Goal: Transaction & Acquisition: Purchase product/service

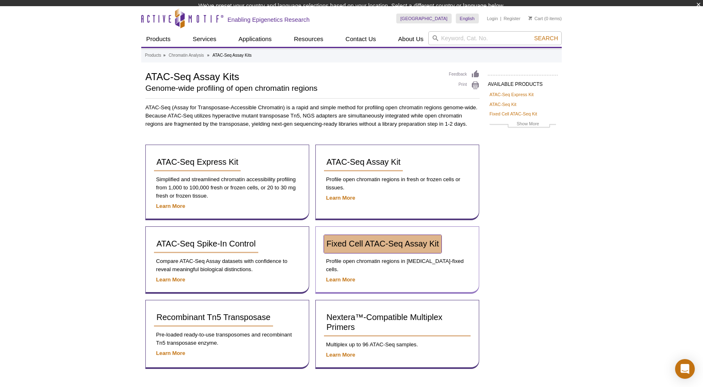
click at [384, 249] on div "Fixed Cell ATAC-Seq Assay Kit" at bounding box center [397, 247] width 147 height 24
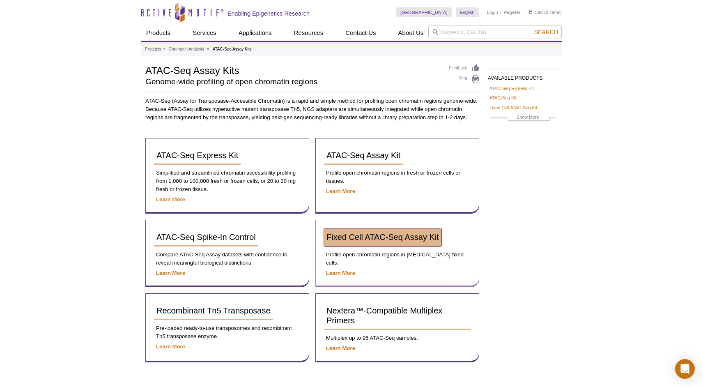
click at [381, 239] on span "Fixed Cell ATAC-Seq Assay Kit" at bounding box center [382, 236] width 112 height 9
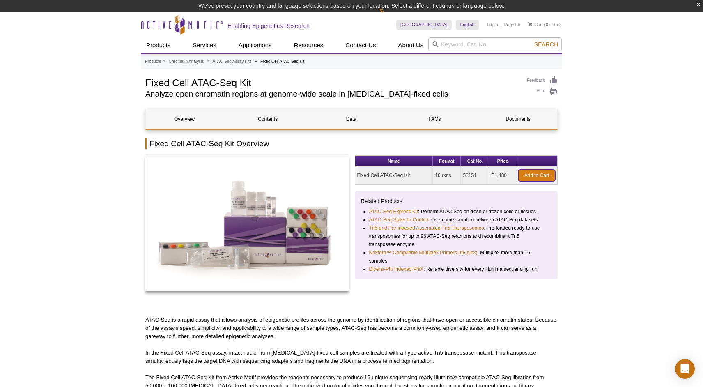
click at [542, 175] on link "Add to Cart" at bounding box center [536, 175] width 37 height 11
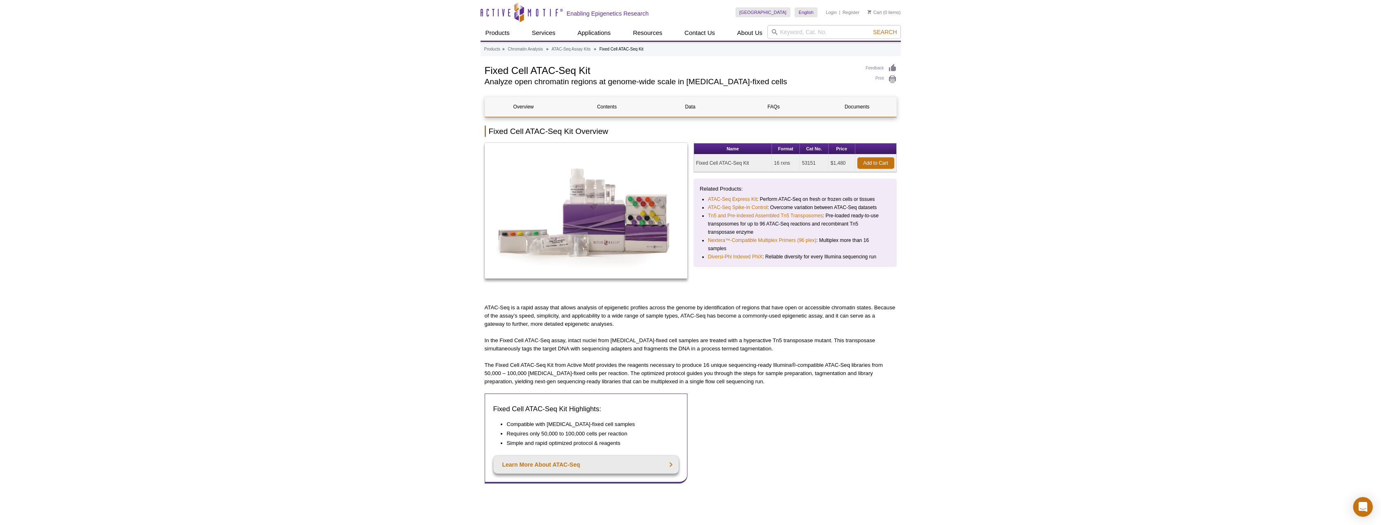
drag, startPoint x: 815, startPoint y: 163, endPoint x: 799, endPoint y: 163, distance: 15.6
click at [702, 163] on tr "Fixed Cell ATAC-Seq Kit 16 rxns 53151 $1,480 Add to Cart" at bounding box center [795, 163] width 202 height 18
copy tr "53151"
drag, startPoint x: 491, startPoint y: 131, endPoint x: 690, endPoint y: 131, distance: 199.1
click at [690, 131] on h2 "Fixed Cell ATAC-Seq Kit Overview" at bounding box center [691, 131] width 412 height 11
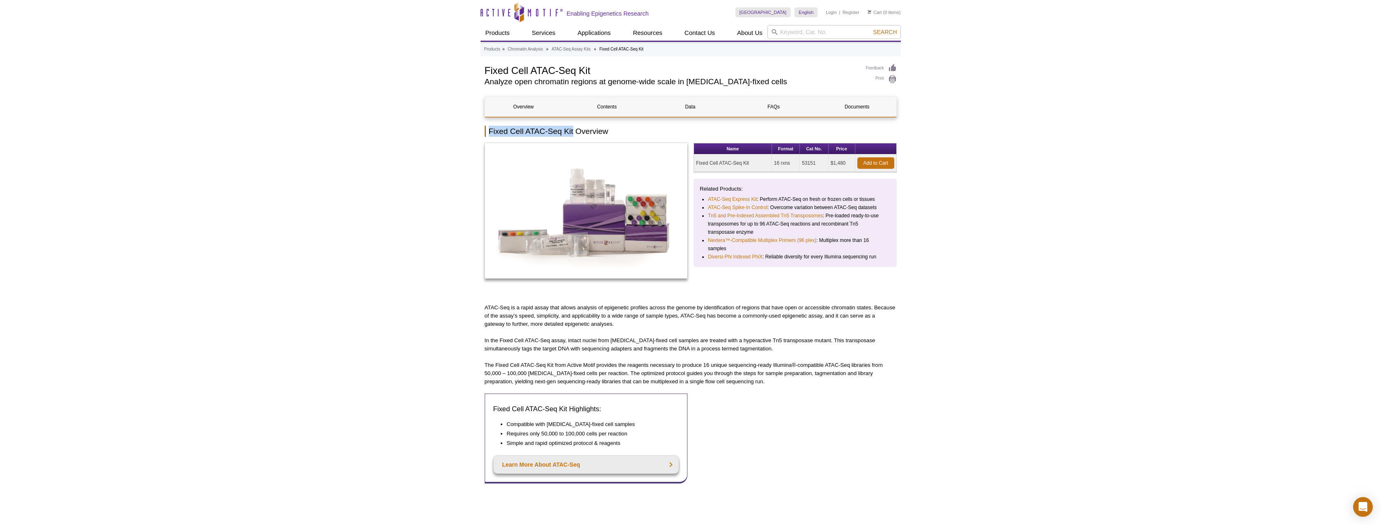
click at [573, 131] on h2 "Fixed Cell ATAC-Seq Kit Overview" at bounding box center [691, 131] width 412 height 11
copy h2 "Fixed Cell ATAC-Seq Kit"
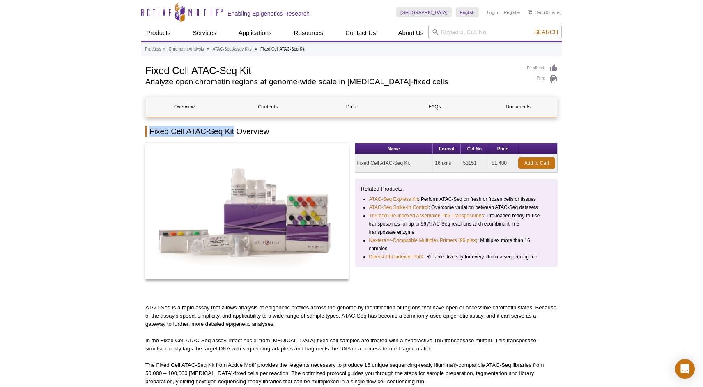
drag, startPoint x: 463, startPoint y: 163, endPoint x: 477, endPoint y: 163, distance: 14.0
click at [477, 163] on td "53151" at bounding box center [475, 163] width 29 height 18
drag, startPoint x: 145, startPoint y: 71, endPoint x: 259, endPoint y: 70, distance: 113.3
click at [259, 70] on h1 "Fixed Cell ATAC-Seq Kit" at bounding box center [331, 70] width 373 height 12
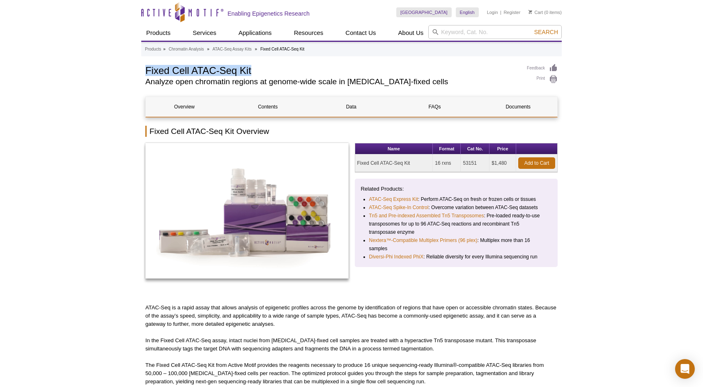
drag, startPoint x: 251, startPoint y: 70, endPoint x: 140, endPoint y: 67, distance: 111.3
drag, startPoint x: 250, startPoint y: 76, endPoint x: 144, endPoint y: 74, distance: 106.3
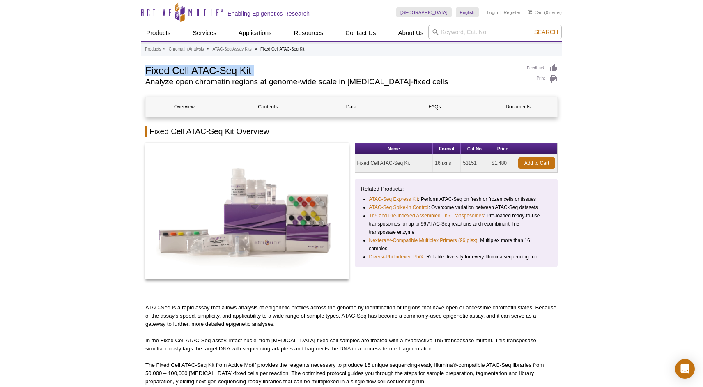
copy div "Fixed Cell ATAC-Seq Kit"
drag, startPoint x: 463, startPoint y: 161, endPoint x: 484, endPoint y: 161, distance: 20.9
click at [484, 161] on td "53151" at bounding box center [475, 163] width 29 height 18
click at [469, 165] on td "53151" at bounding box center [475, 163] width 29 height 18
drag, startPoint x: 478, startPoint y: 164, endPoint x: 452, endPoint y: 164, distance: 25.9
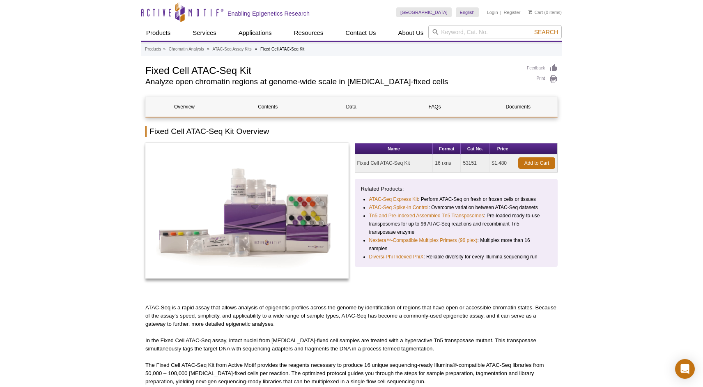
click at [452, 164] on tr "Fixed Cell ATAC-Seq Kit 16 rxns 53151 $1,480 Add to Cart" at bounding box center [456, 163] width 202 height 18
copy tr "53151"
drag, startPoint x: 147, startPoint y: 71, endPoint x: 253, endPoint y: 74, distance: 106.0
click at [253, 74] on h1 "Fixed Cell ATAC-Seq Kit" at bounding box center [331, 70] width 373 height 12
copy h1 "Fixed Cell ATAC-Seq Kit"
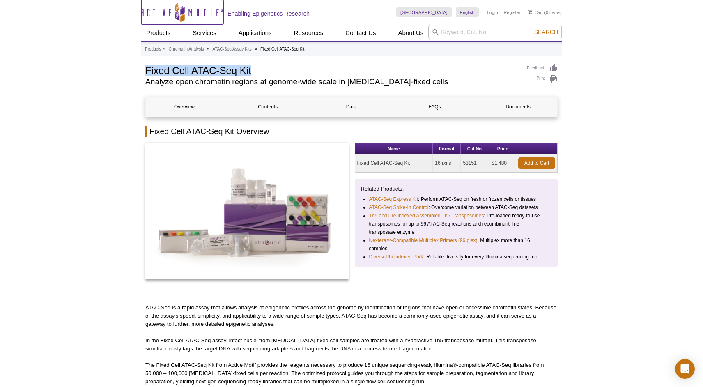
click at [172, 21] on icon "Active Motif Logo" at bounding box center [182, 12] width 82 height 20
click at [185, 13] on icon "Active Motif Logo" at bounding box center [182, 12] width 82 height 20
click at [173, 13] on icon "Active Motif Logo" at bounding box center [182, 12] width 82 height 20
click at [197, 9] on icon at bounding box center [180, 12] width 78 height 7
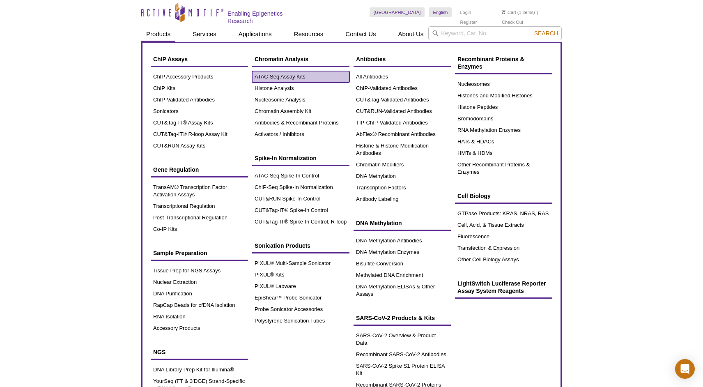
click at [267, 71] on link "ATAC-Seq Assay Kits" at bounding box center [300, 76] width 97 height 11
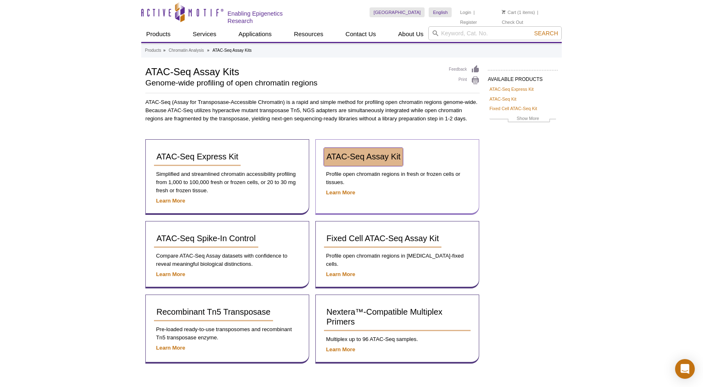
click at [366, 157] on span "ATAC-Seq Assay Kit" at bounding box center [363, 156] width 74 height 9
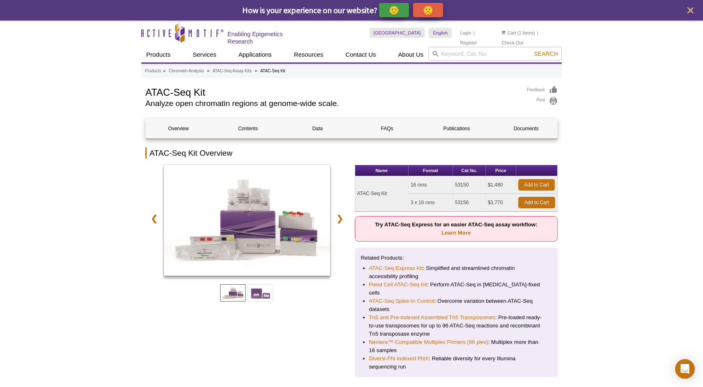
drag, startPoint x: 455, startPoint y: 184, endPoint x: 471, endPoint y: 184, distance: 16.0
click at [471, 184] on td "53150" at bounding box center [469, 185] width 33 height 18
copy td "53150"
drag, startPoint x: 211, startPoint y: 92, endPoint x: 142, endPoint y: 92, distance: 69.0
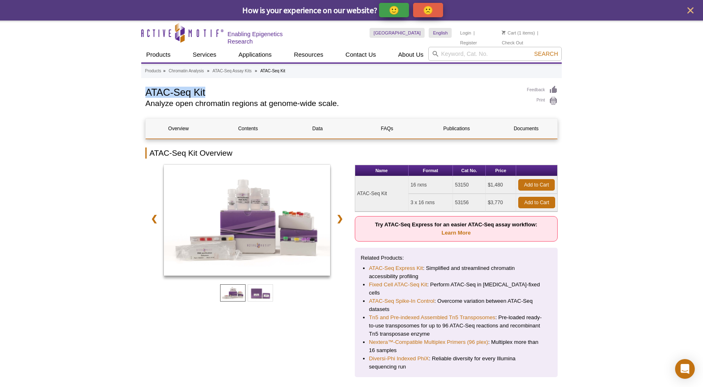
copy h1 "ATAC-Seq Kit"
